Goal: Transaction & Acquisition: Purchase product/service

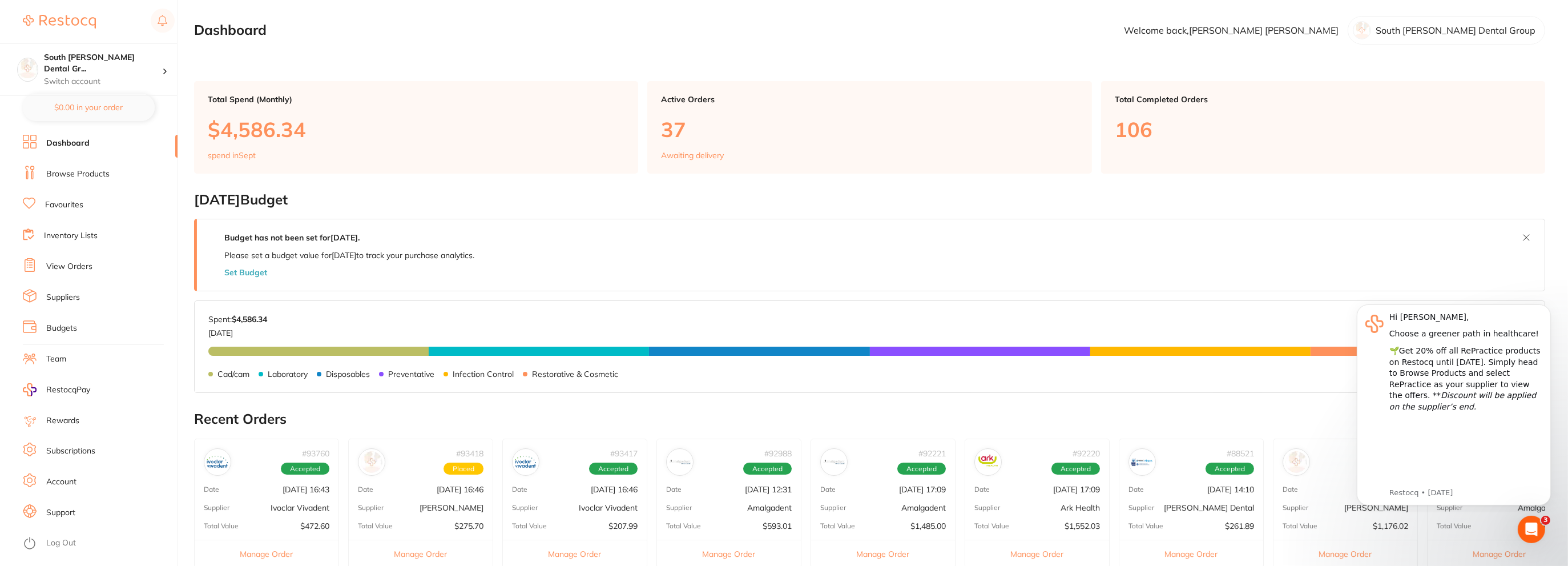
click at [80, 174] on link "Browse Products" at bounding box center [78, 174] width 63 height 11
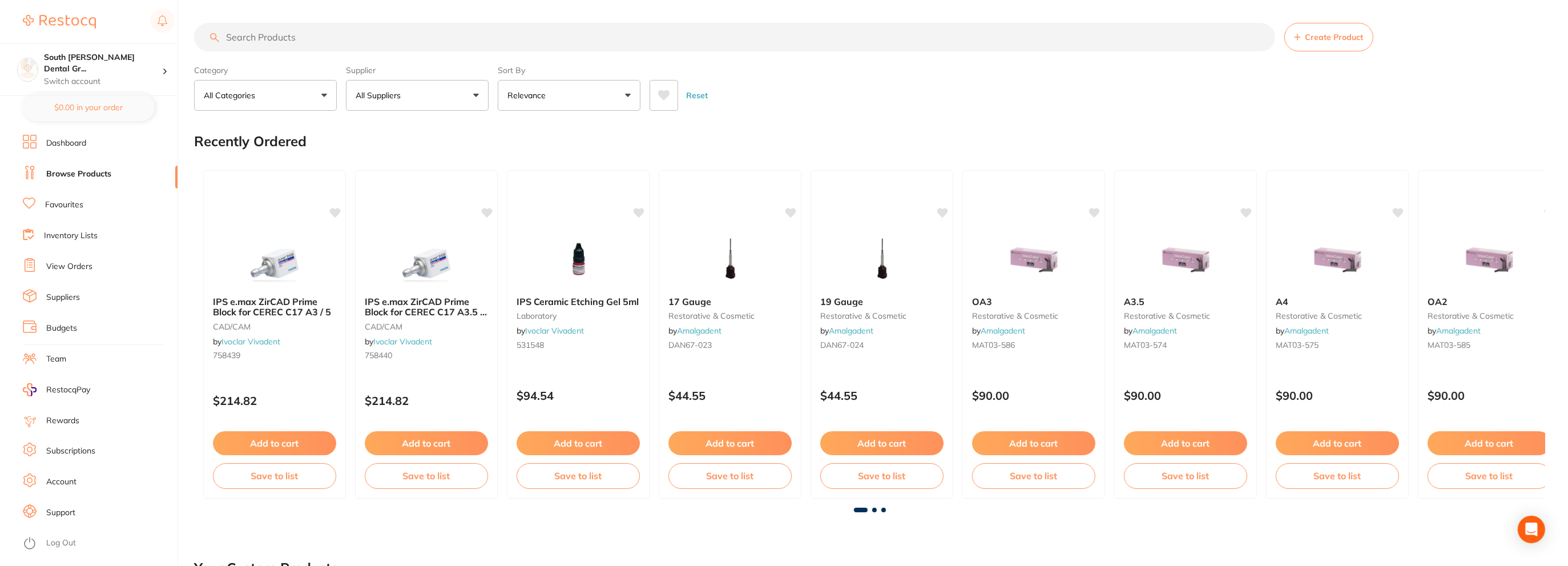
click at [309, 41] on input "search" at bounding box center [734, 37] width 1081 height 29
type input "d"
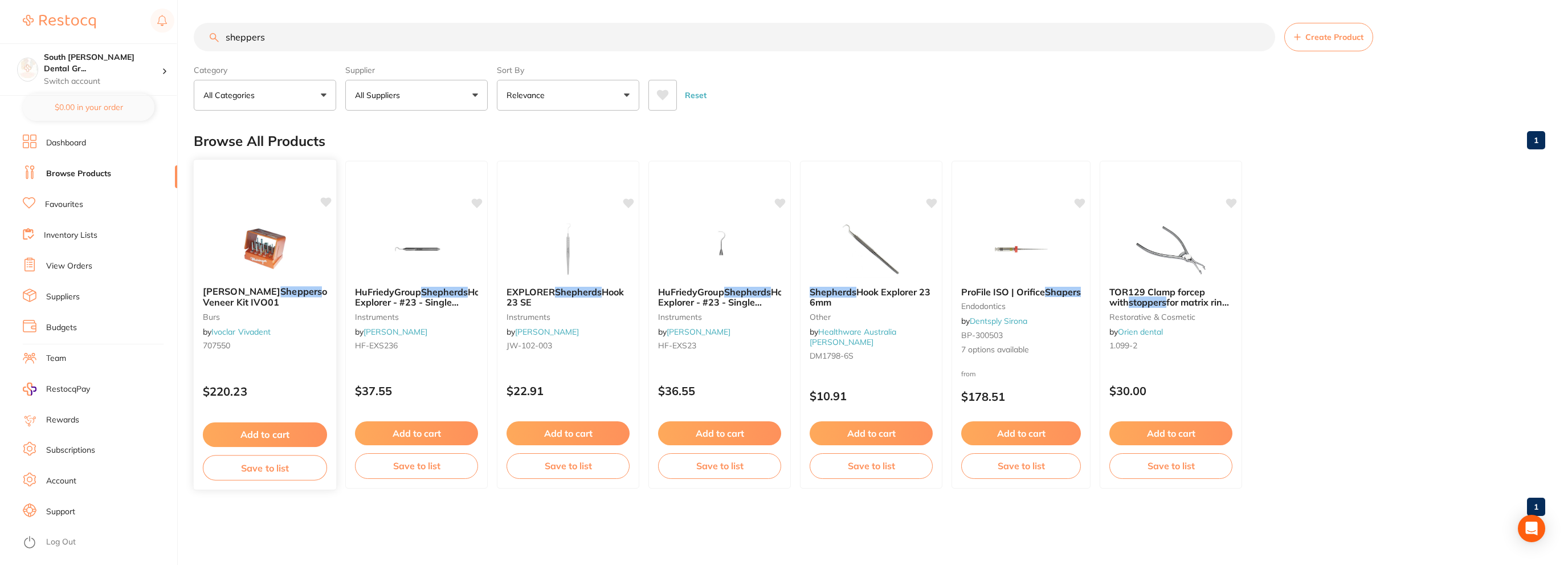
type input "sheppers"
click at [280, 288] on em "Sheppers" at bounding box center [301, 291] width 42 height 11
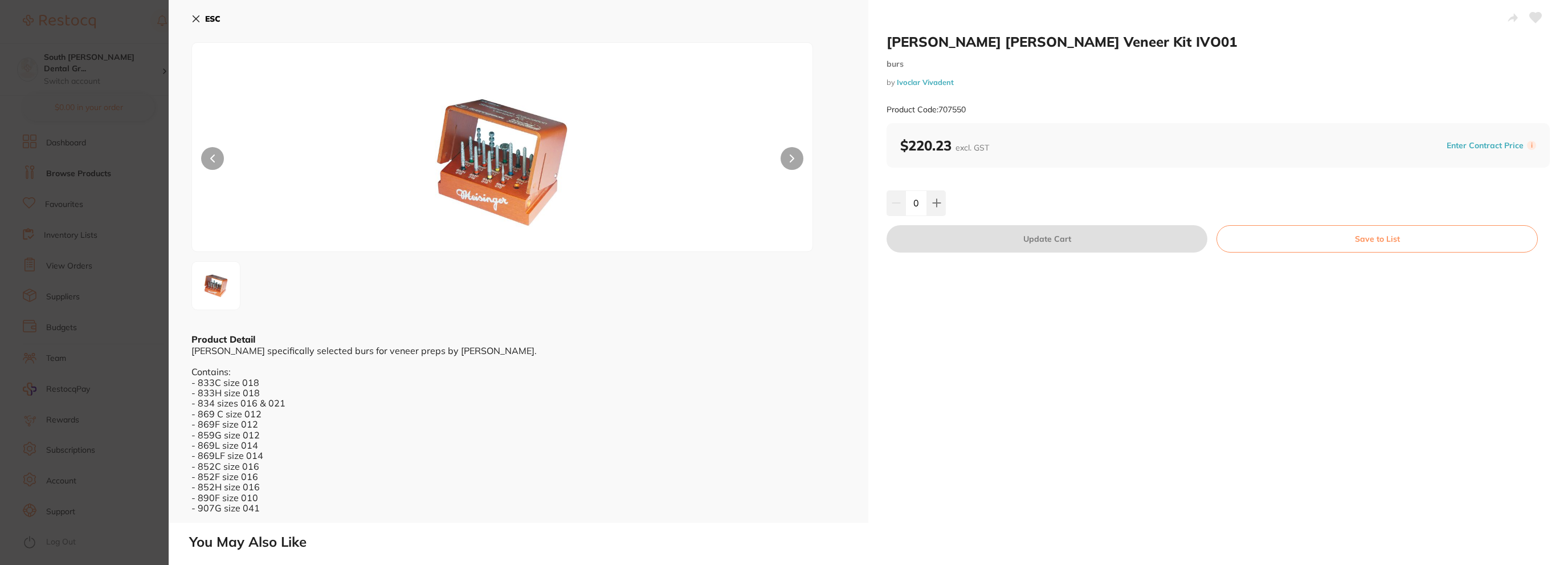
click at [790, 159] on icon at bounding box center [792, 159] width 5 height 8
click at [787, 159] on button at bounding box center [792, 158] width 23 height 23
click at [939, 209] on button at bounding box center [936, 203] width 19 height 25
type input "1"
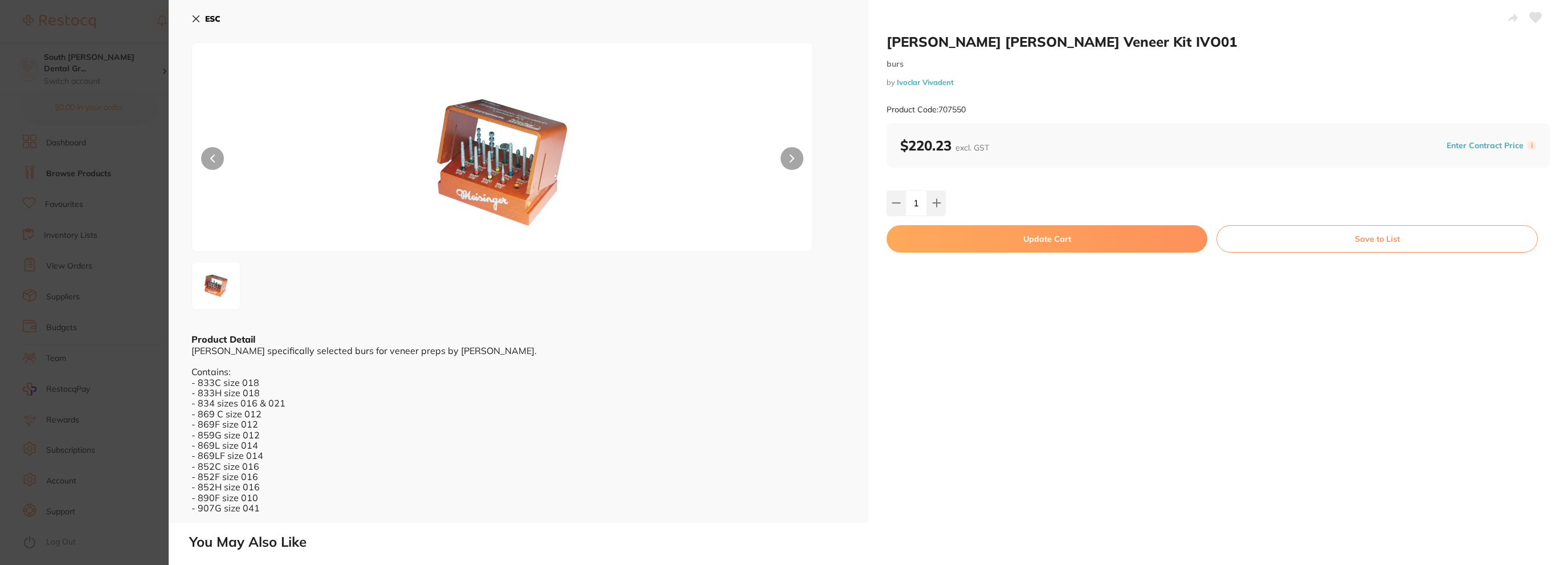
click at [1094, 241] on button "Update Cart" at bounding box center [1047, 239] width 321 height 27
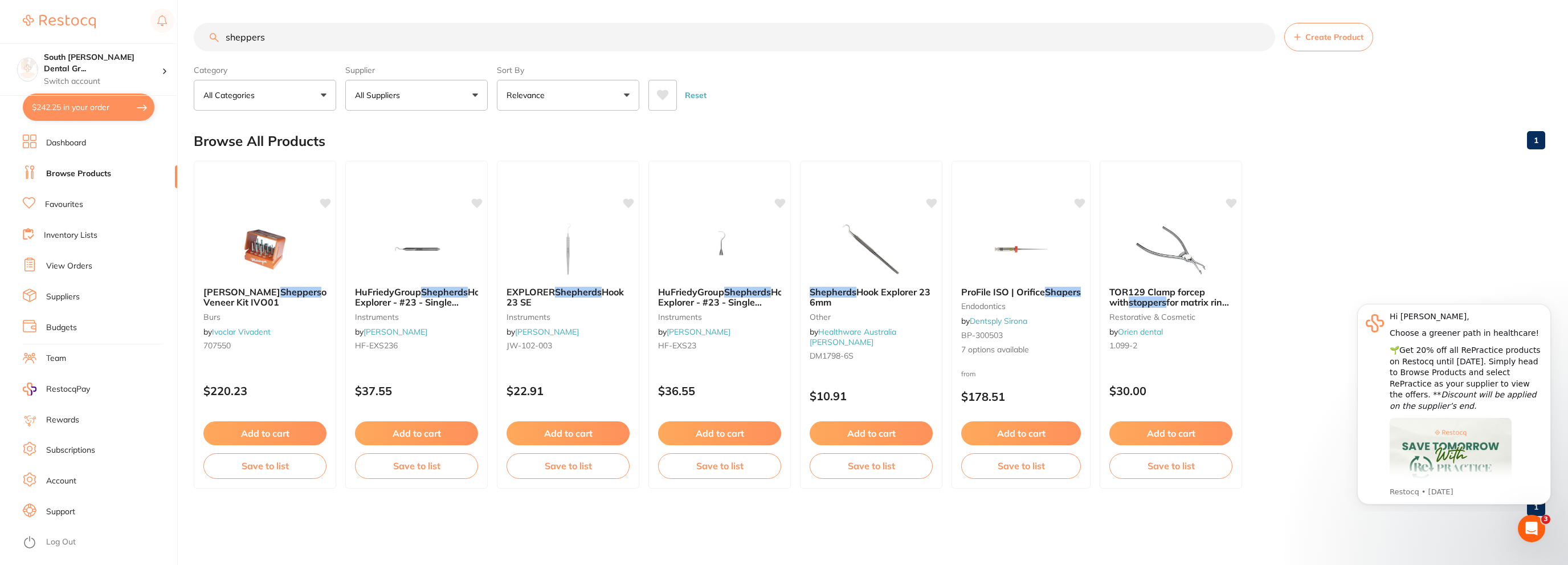
click at [59, 115] on button "$242.25 in your order" at bounding box center [89, 107] width 132 height 27
checkbox input "true"
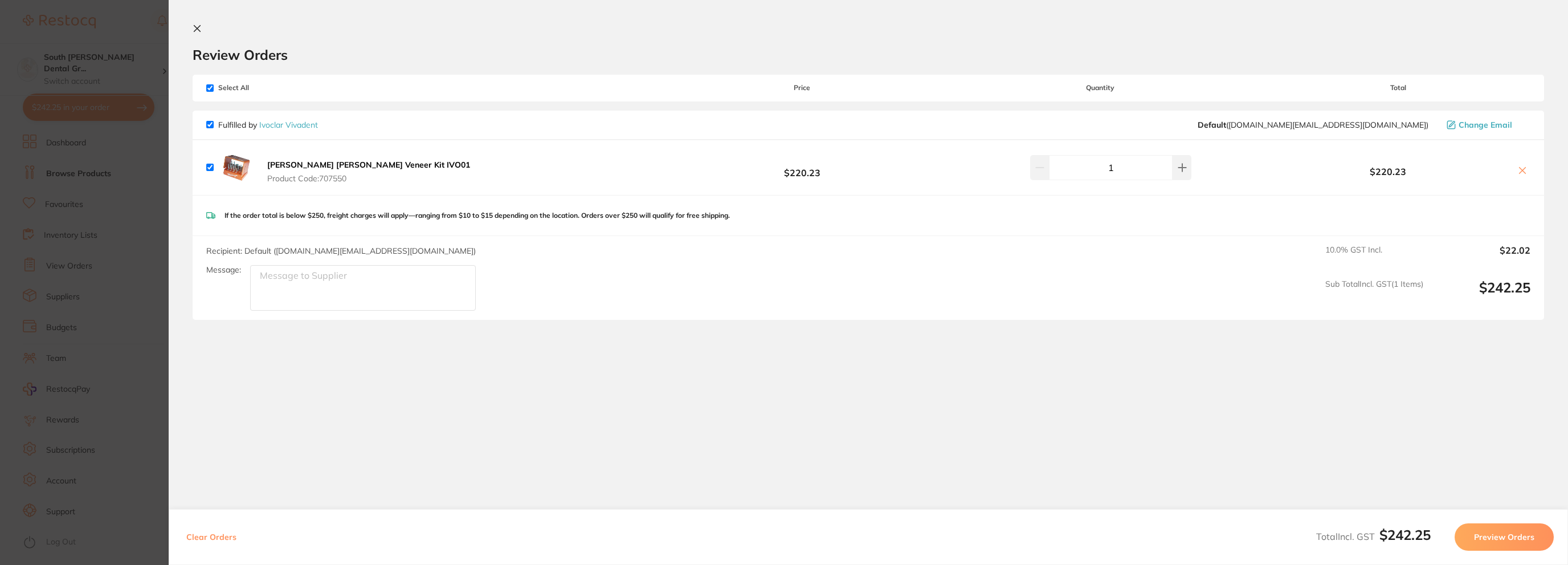
click at [1502, 534] on button "Preview Orders" at bounding box center [1504, 537] width 99 height 27
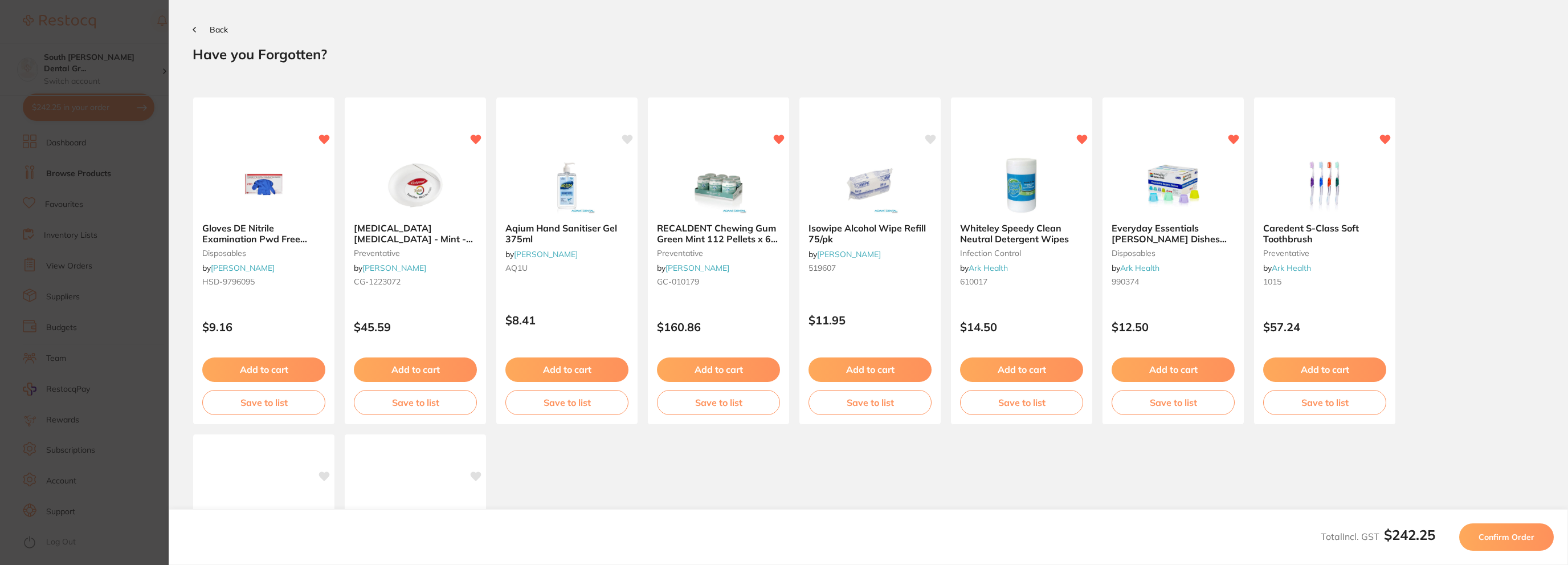
click at [1528, 535] on span "Confirm Order" at bounding box center [1507, 537] width 56 height 10
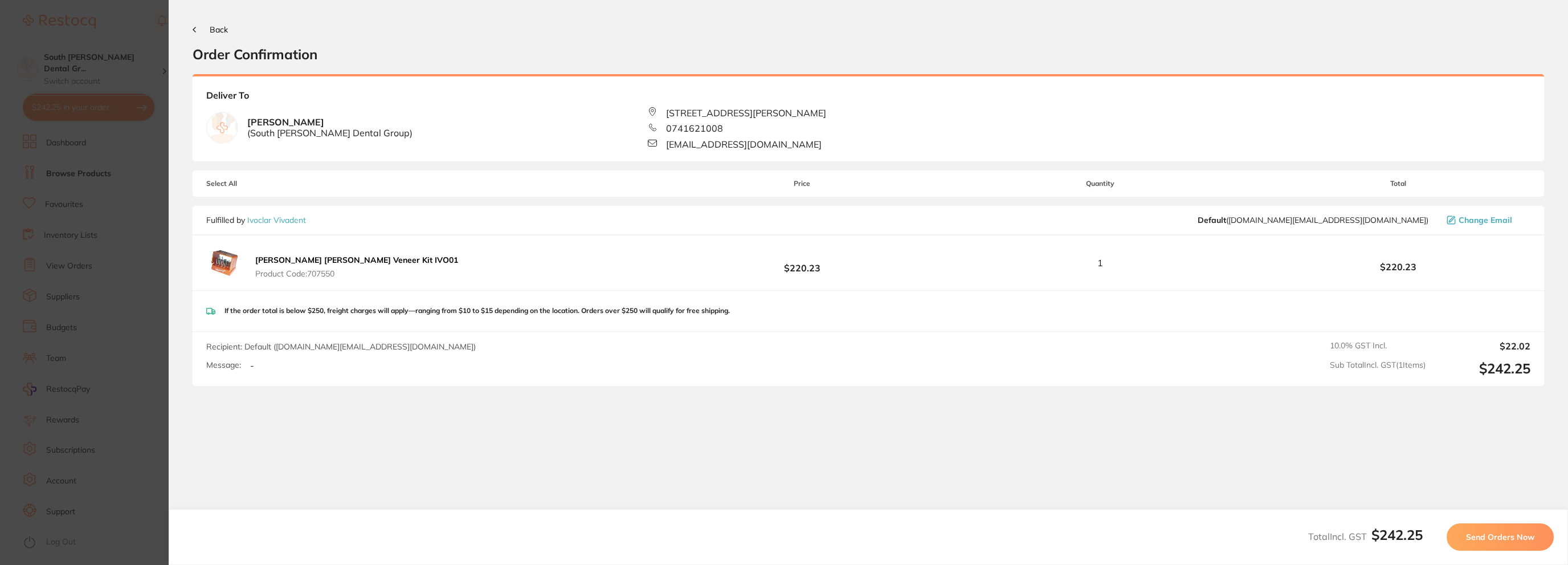
click at [1528, 535] on span "Send Orders Now" at bounding box center [1500, 537] width 68 height 10
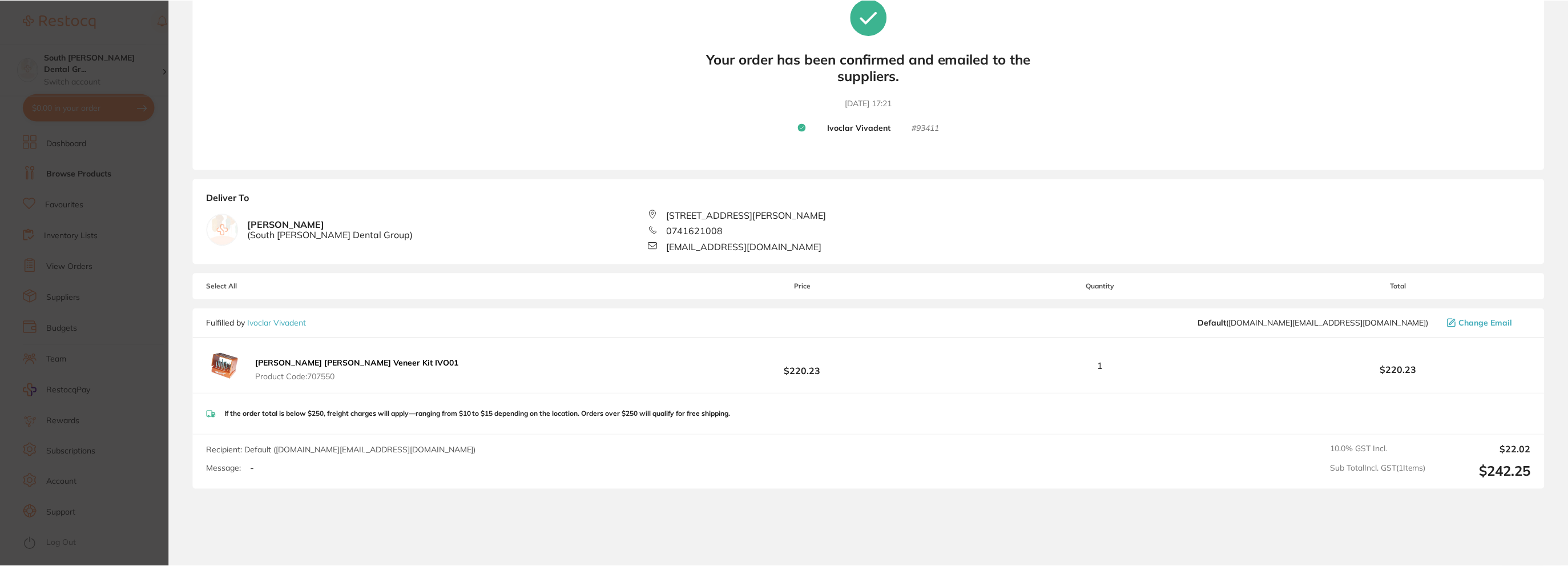
scroll to position [9, 0]
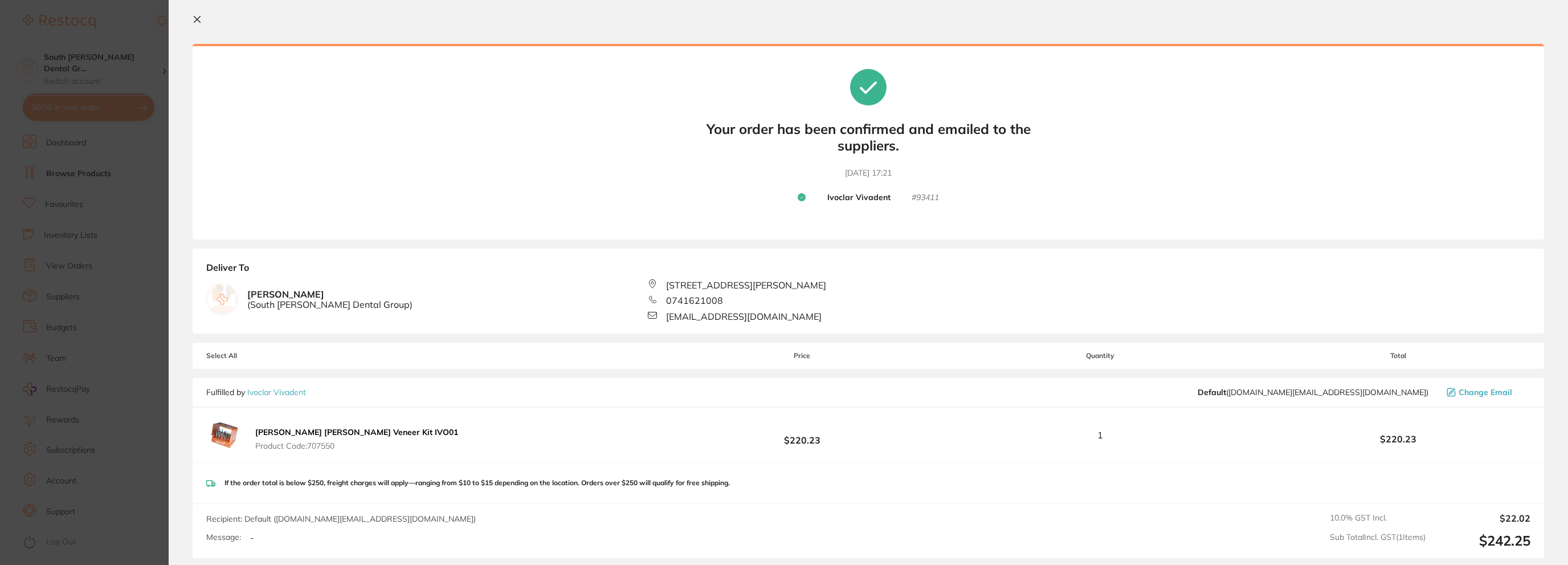
click at [79, 125] on section "Update RRP Set your pre negotiated price for this item. Item Agreed RRP (excl. …" at bounding box center [784, 282] width 1568 height 565
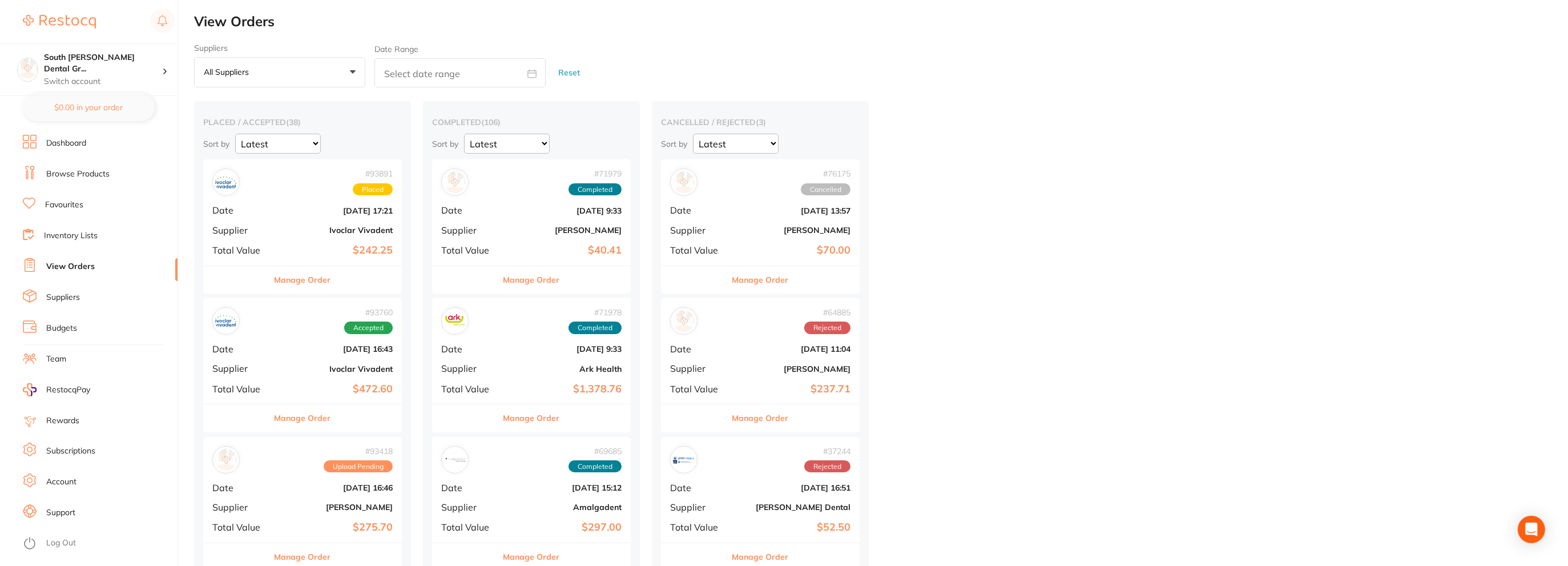
click at [67, 297] on link "Suppliers" at bounding box center [63, 297] width 34 height 11
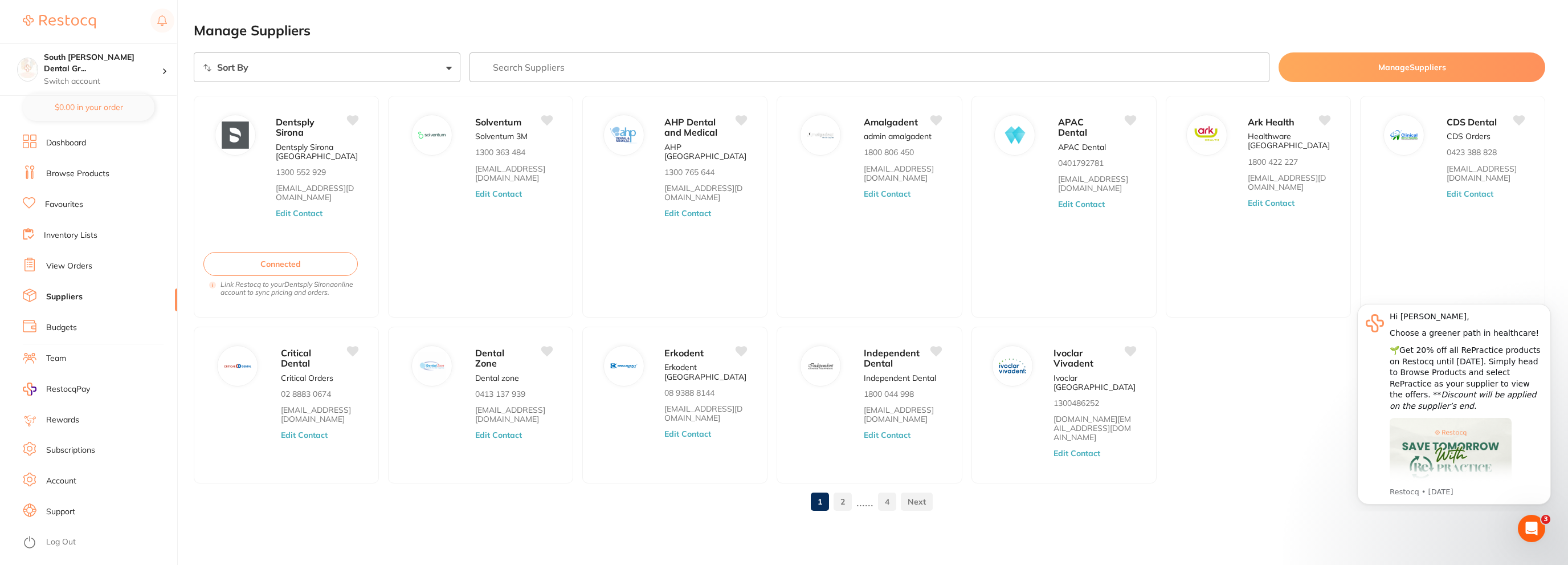
click at [840, 490] on link "2" at bounding box center [843, 501] width 18 height 23
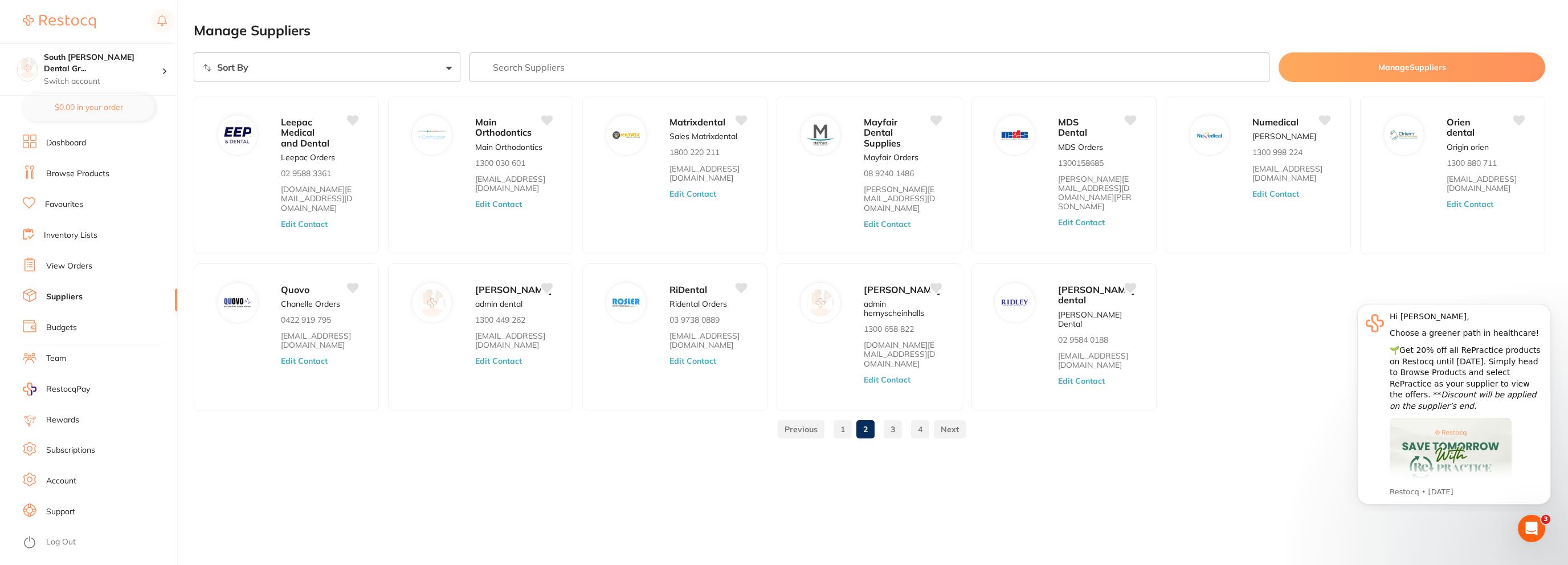
click at [884, 437] on link "3" at bounding box center [893, 429] width 18 height 23
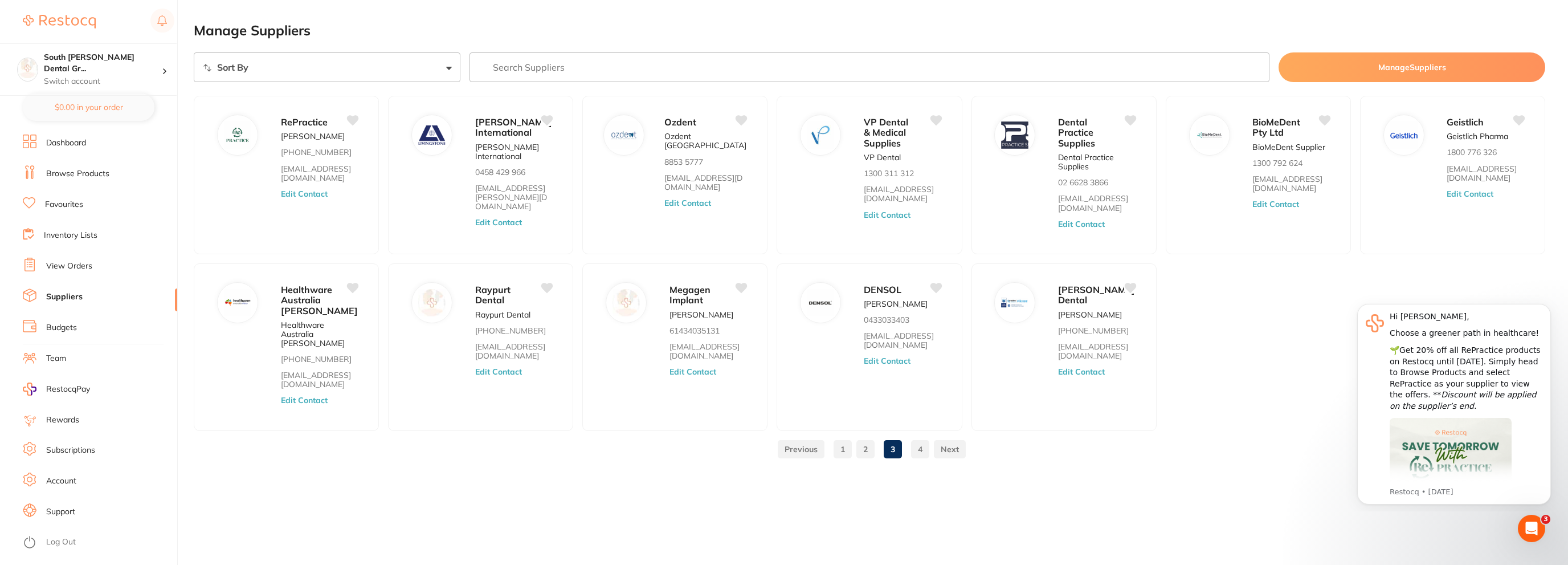
click at [925, 442] on link "4" at bounding box center [920, 449] width 18 height 23
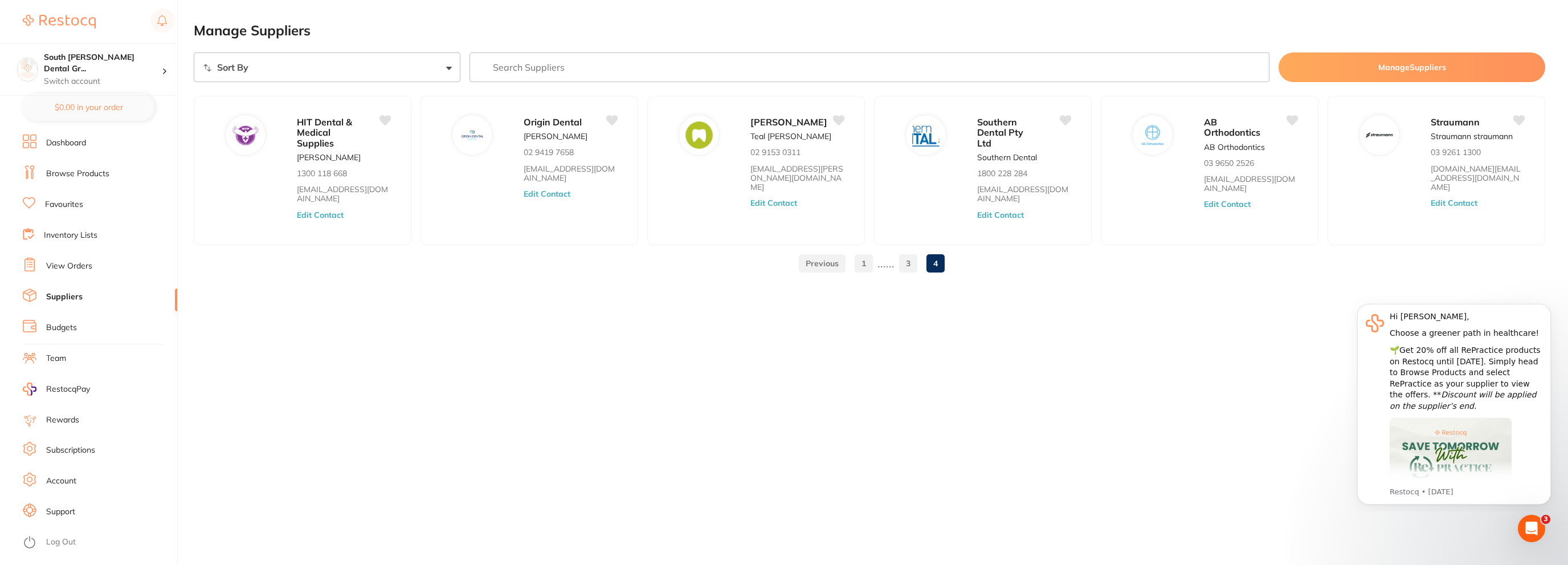
click at [859, 270] on link "1" at bounding box center [864, 263] width 18 height 23
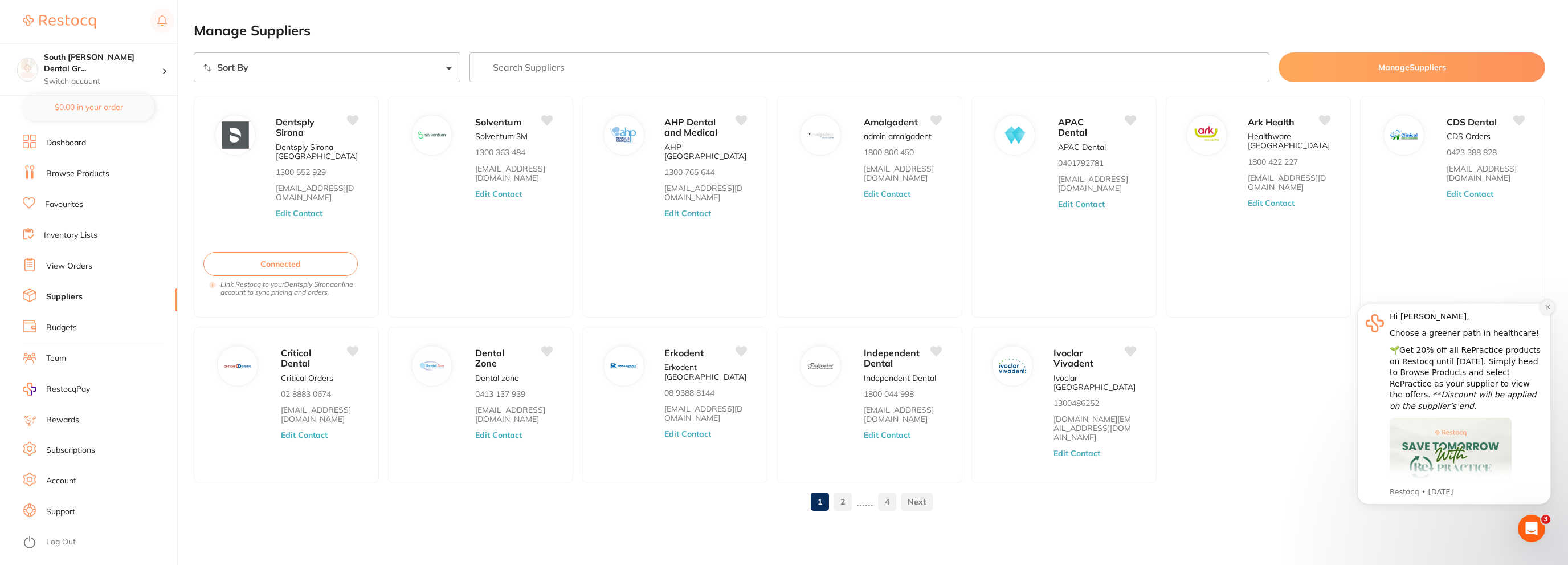
click at [1544, 301] on button "Dismiss notification" at bounding box center [1547, 307] width 15 height 15
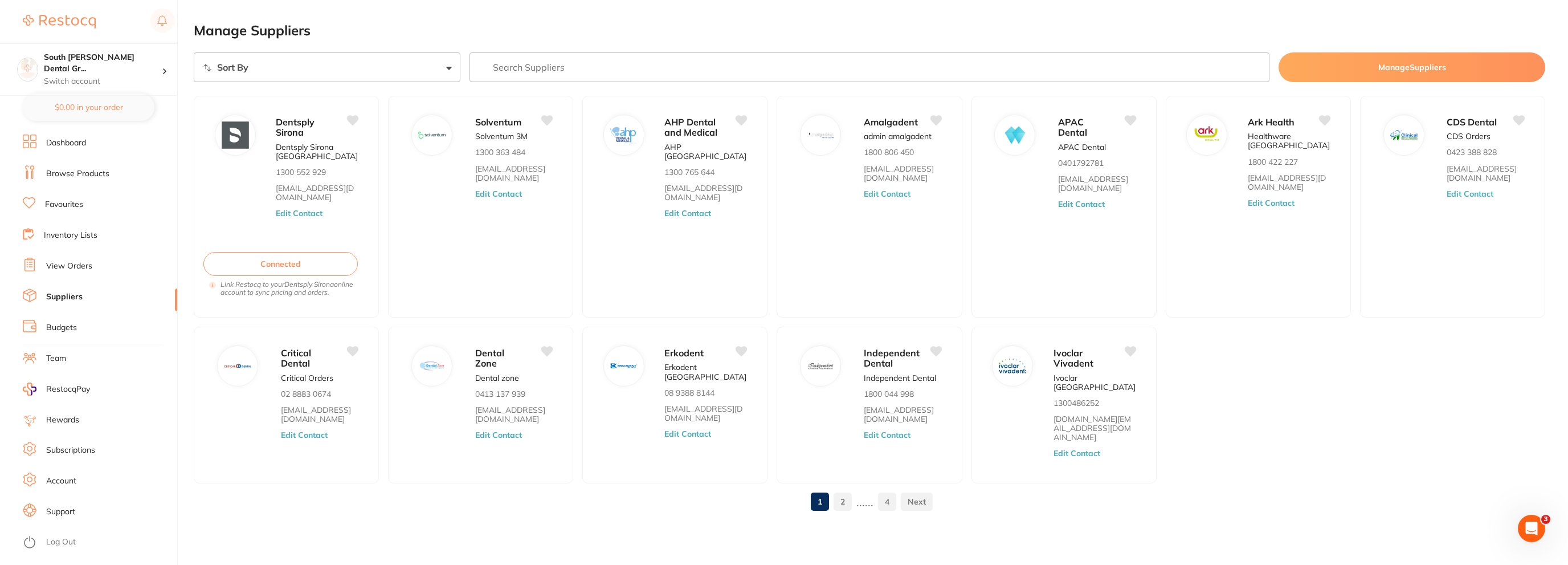
click at [837, 490] on link "2" at bounding box center [843, 501] width 18 height 23
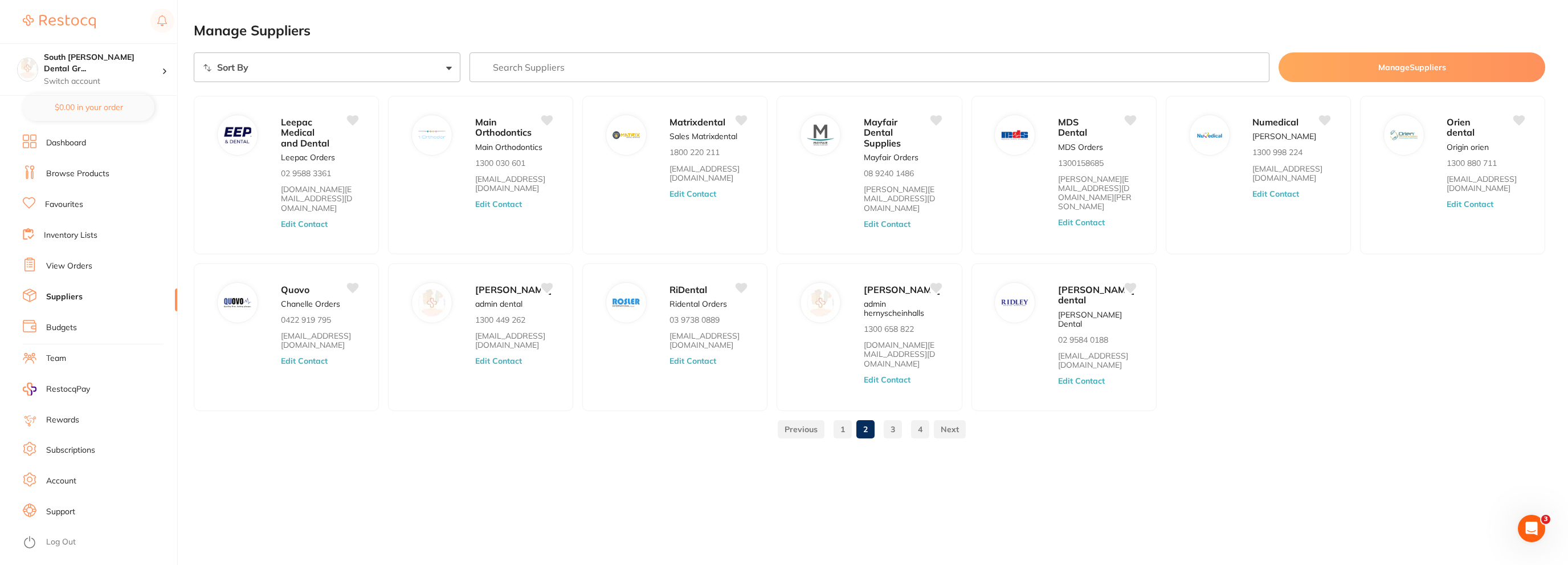
click at [894, 442] on div "1 2 3 4" at bounding box center [869, 429] width 1351 height 37
click at [890, 435] on link "3" at bounding box center [893, 429] width 18 height 23
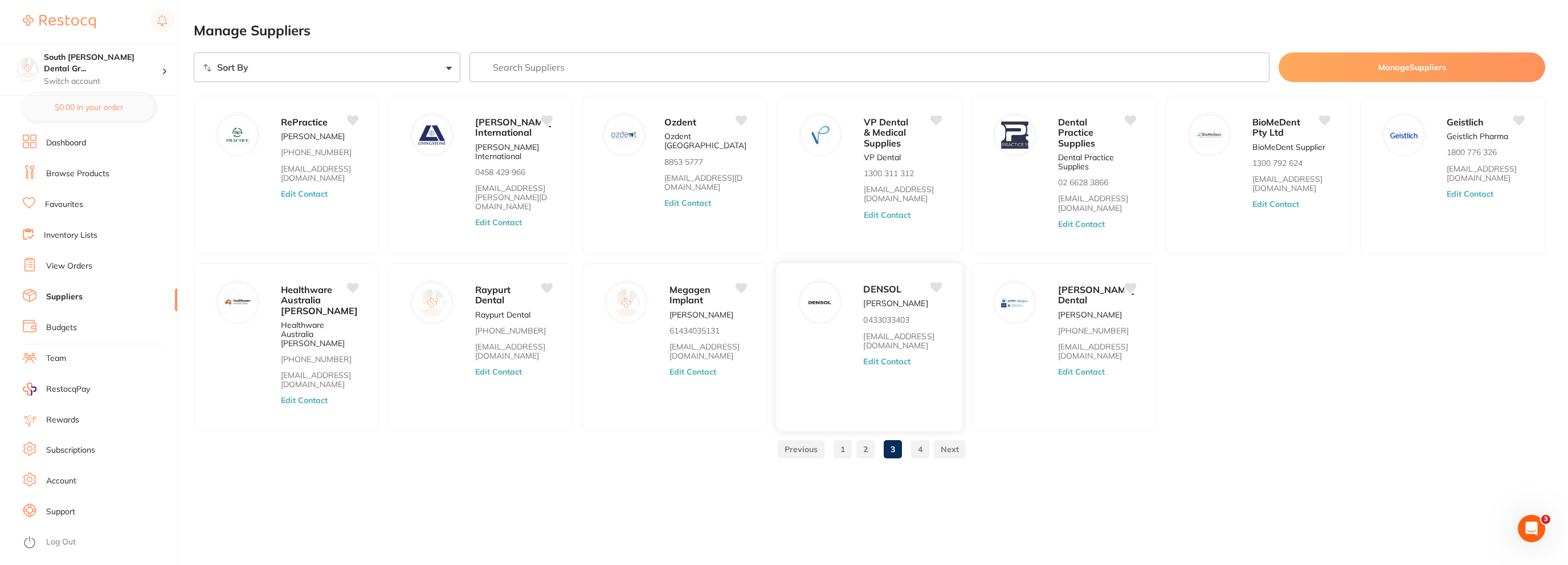
click at [858, 301] on div "DENSOL [PERSON_NAME] 0433033403 [EMAIL_ADDRESS][DOMAIN_NAME] Edit Contact" at bounding box center [869, 346] width 187 height 169
click at [873, 358] on button "Edit Contact" at bounding box center [887, 361] width 48 height 9
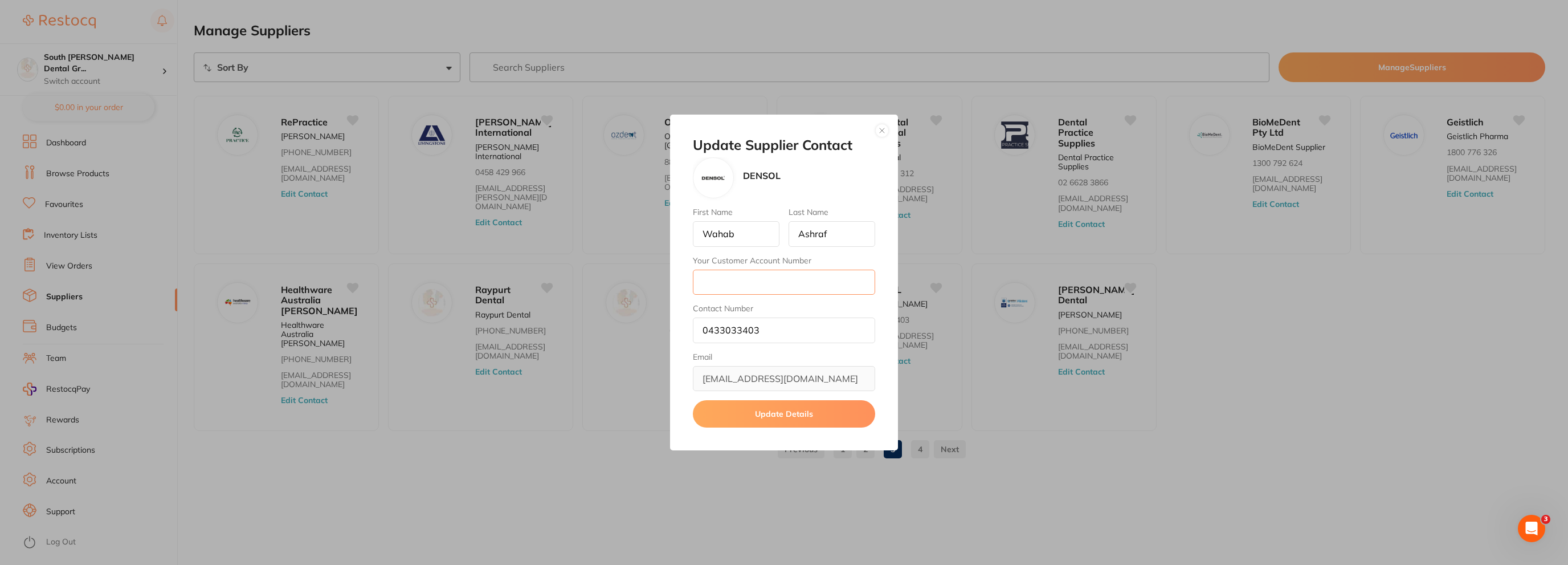
click at [719, 289] on input "Your Customer Account Number" at bounding box center [784, 282] width 183 height 25
paste input "100955"
type input "100955"
click at [794, 330] on input "0433033403" at bounding box center [784, 330] width 183 height 25
click at [762, 414] on button "Update Details" at bounding box center [784, 414] width 183 height 27
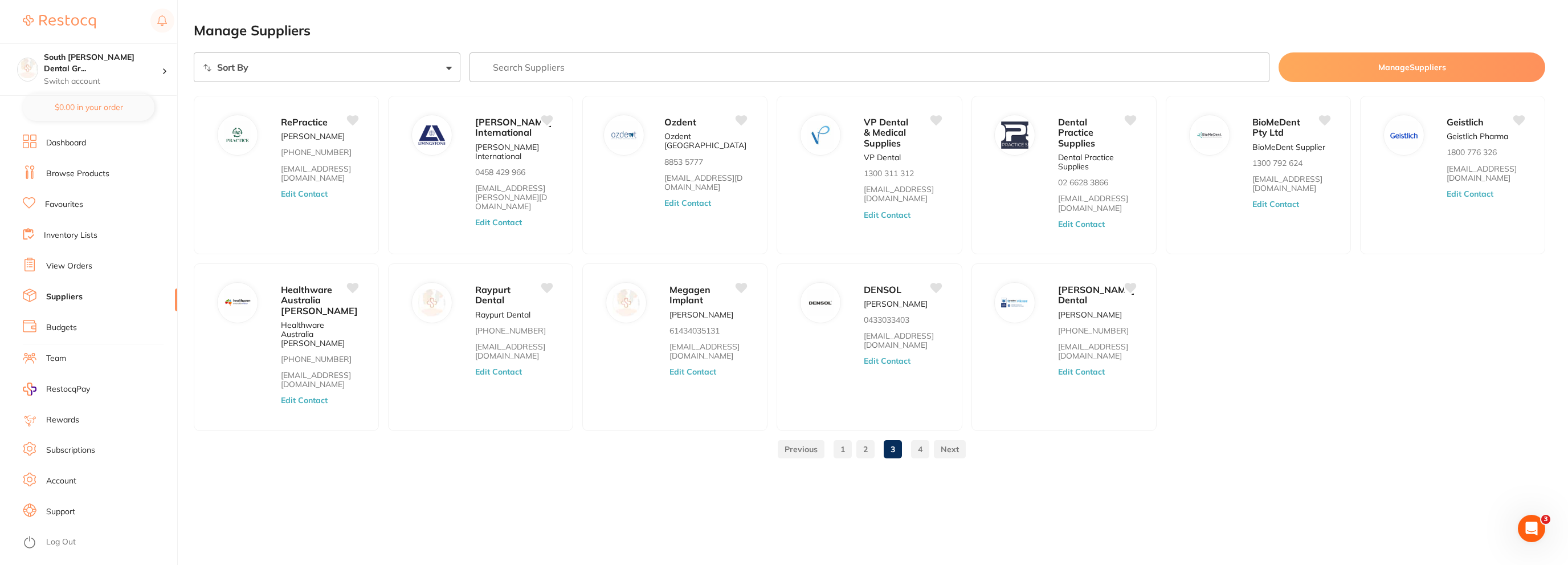
click at [917, 439] on link "4" at bounding box center [920, 449] width 18 height 23
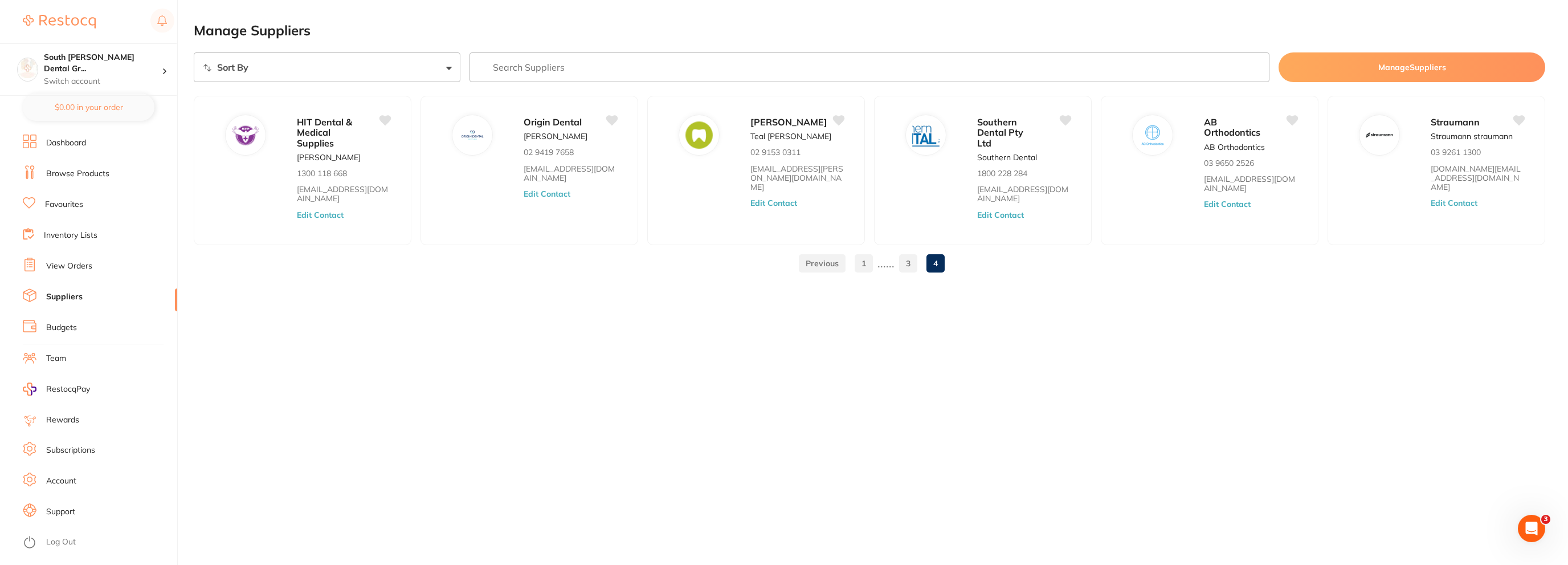
click at [59, 264] on link "View Orders" at bounding box center [69, 266] width 46 height 11
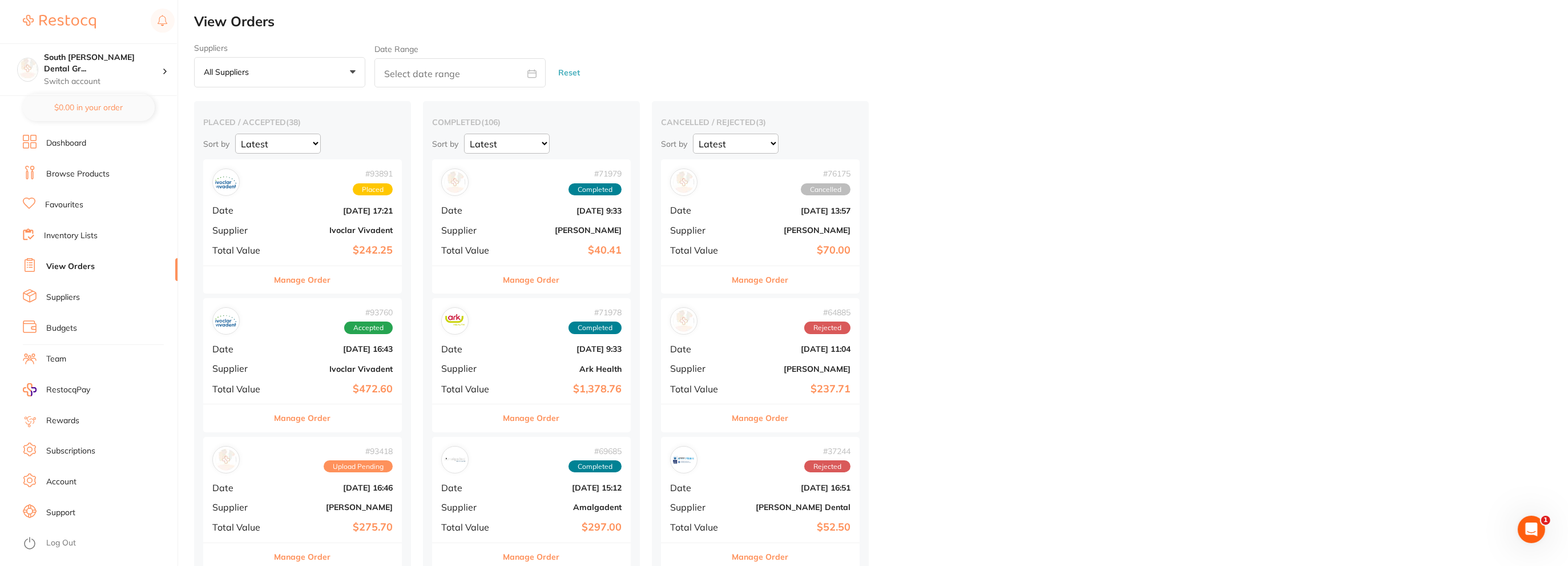
click at [295, 349] on b "[DATE] 16:43" at bounding box center [335, 349] width 114 height 9
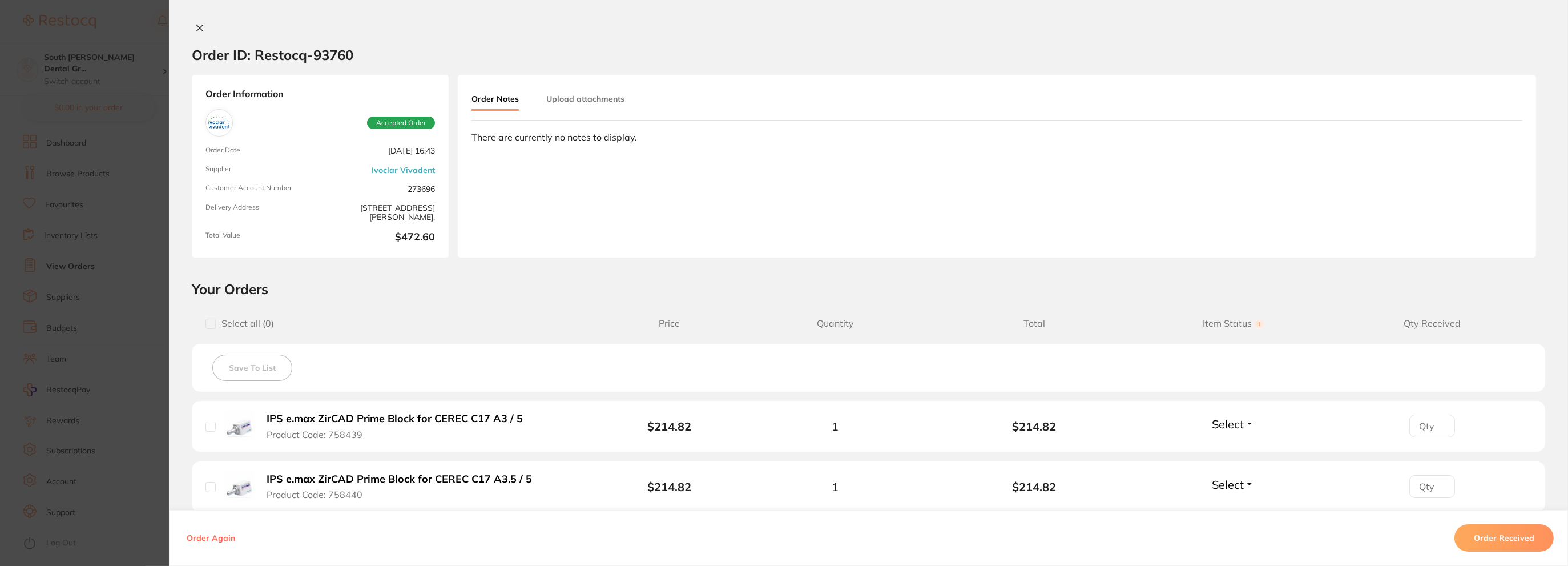
click at [197, 25] on icon at bounding box center [200, 28] width 7 height 7
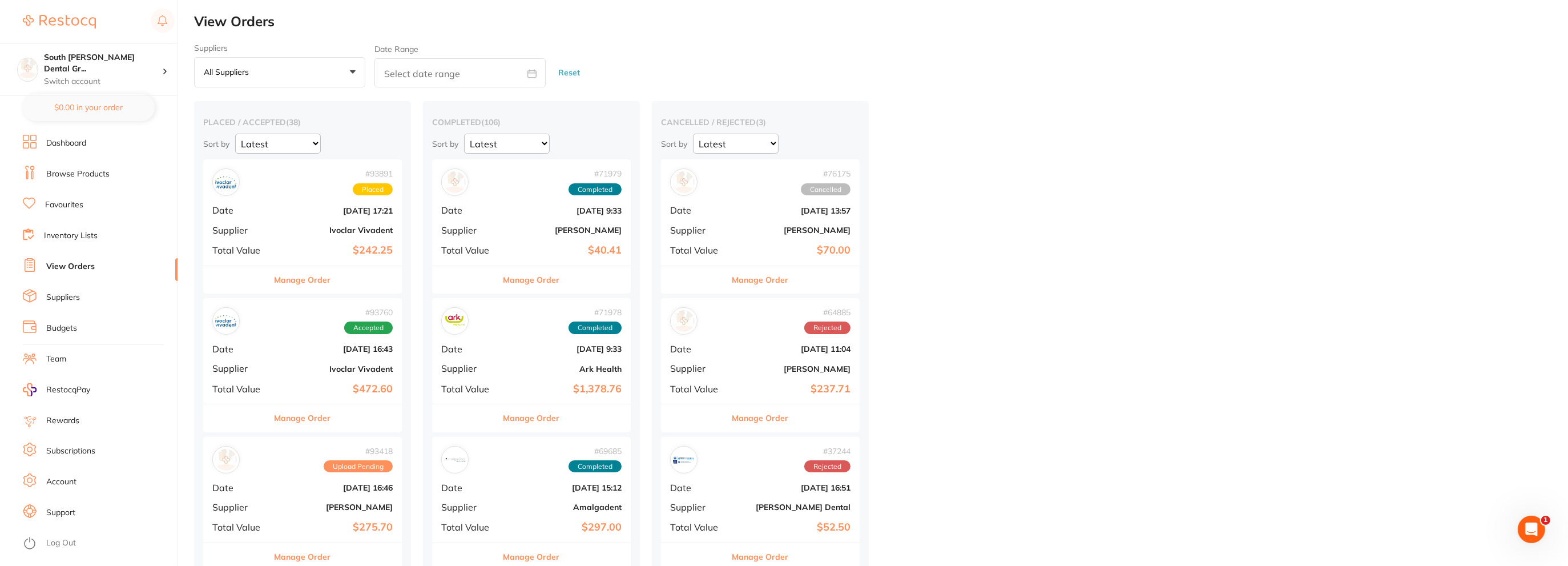
click at [52, 171] on link "Browse Products" at bounding box center [78, 174] width 63 height 11
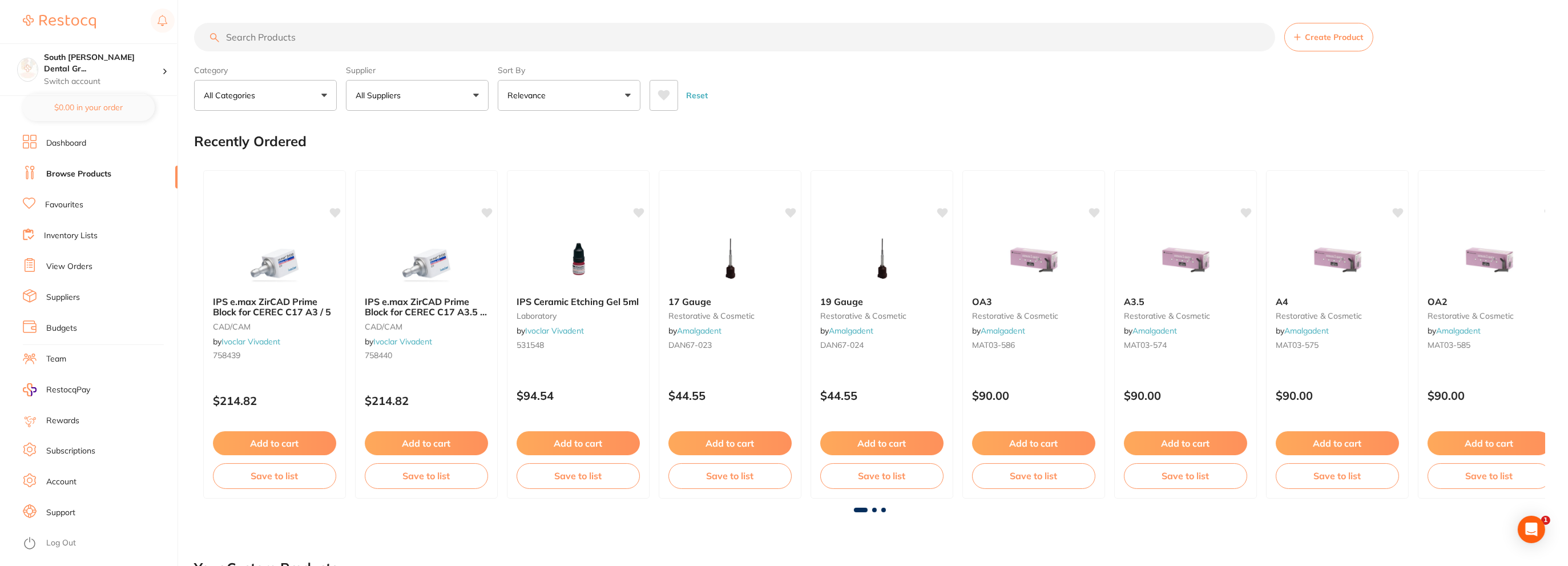
click at [271, 35] on input "search" at bounding box center [734, 37] width 1081 height 29
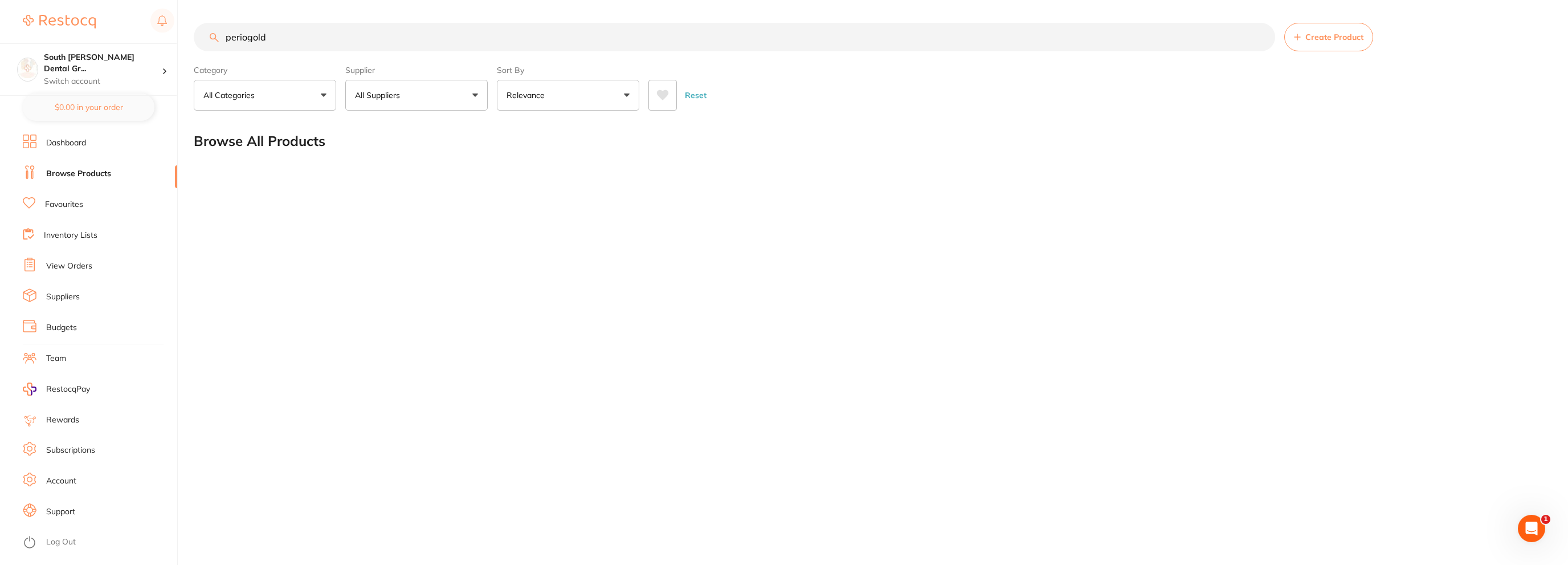
click at [313, 46] on input "periogold" at bounding box center [734, 37] width 1081 height 29
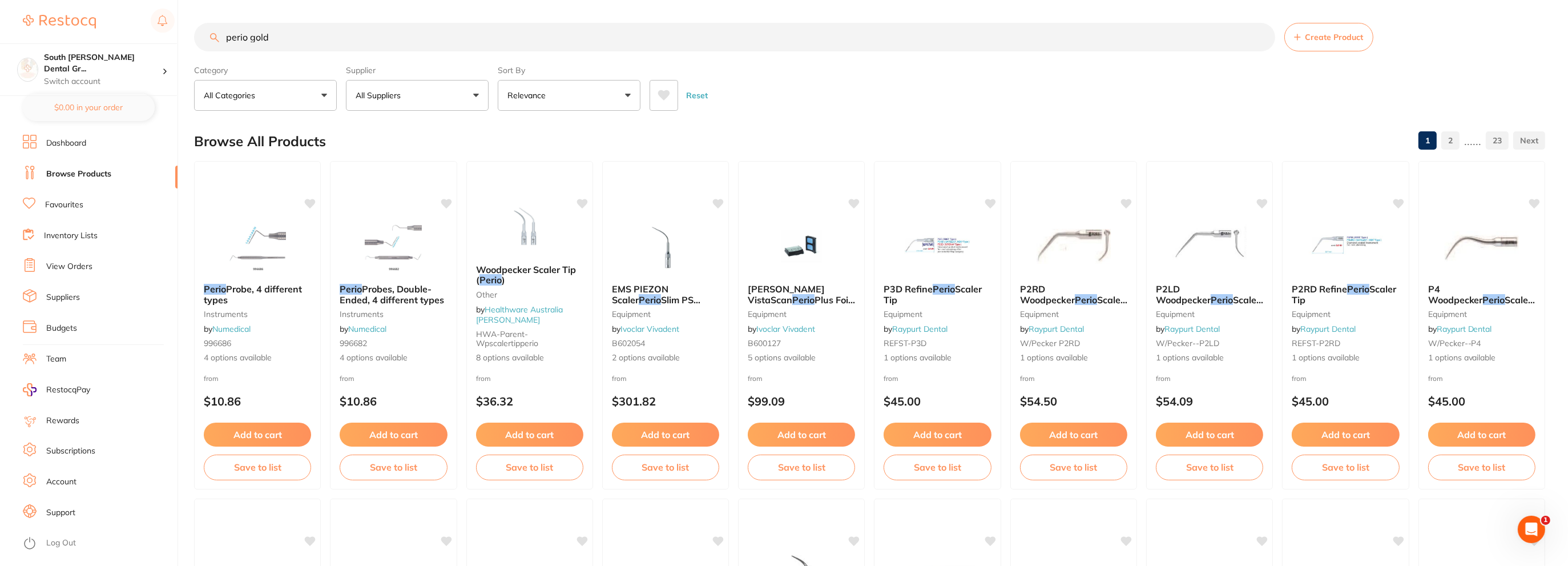
type input "perio gold"
